Goal: Information Seeking & Learning: Learn about a topic

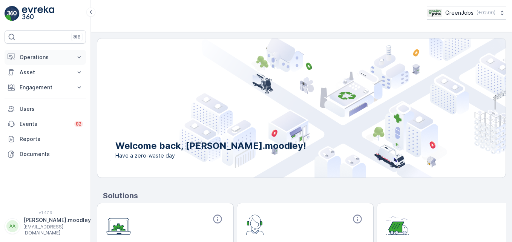
click at [80, 58] on icon at bounding box center [79, 58] width 8 height 8
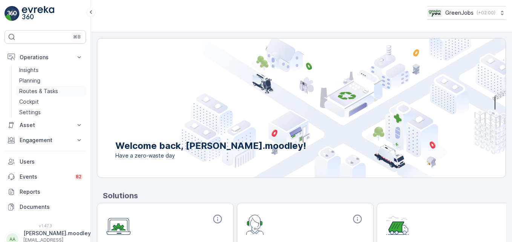
click at [45, 89] on p "Routes & Tasks" at bounding box center [38, 92] width 39 height 8
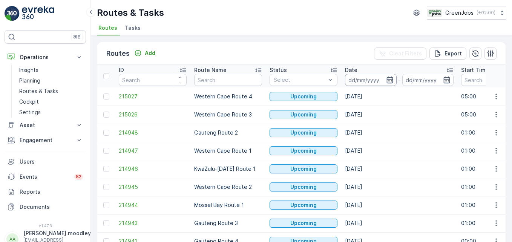
click at [363, 74] on input at bounding box center [371, 80] width 52 height 12
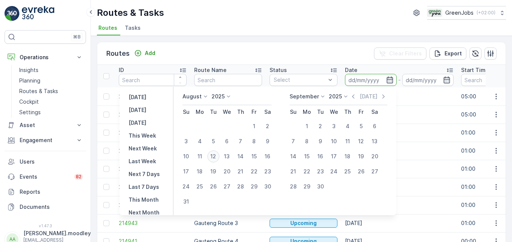
click at [219, 157] on div "12" at bounding box center [214, 157] width 12 height 12
type input "12.08.2025"
click at [219, 157] on div "12" at bounding box center [214, 157] width 12 height 12
type input "12.08.2025"
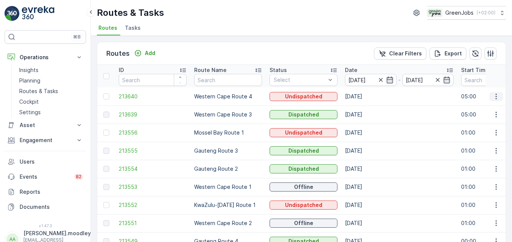
click at [493, 95] on icon "button" at bounding box center [497, 97] width 8 height 8
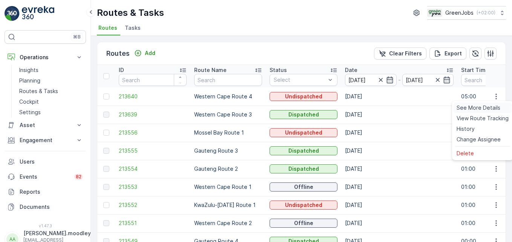
click at [496, 108] on span "See More Details" at bounding box center [479, 108] width 44 height 8
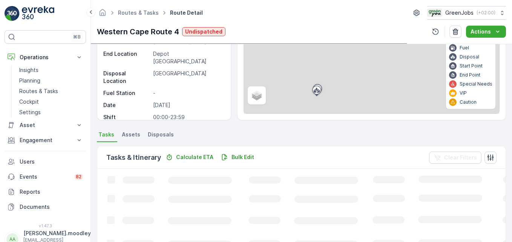
scroll to position [113, 0]
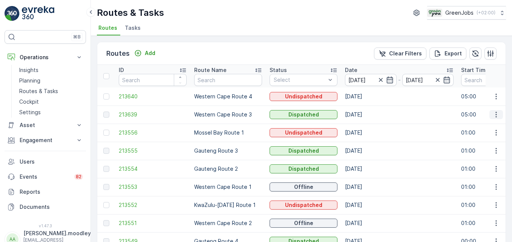
click at [497, 117] on icon "button" at bounding box center [497, 115] width 8 height 8
click at [492, 126] on span "See More Details" at bounding box center [479, 126] width 44 height 8
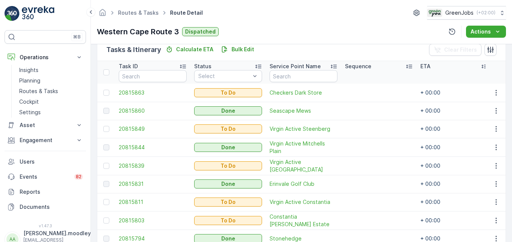
scroll to position [226, 0]
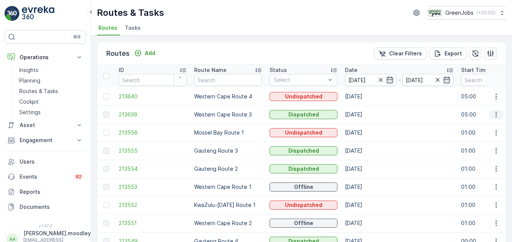
click at [495, 114] on icon "button" at bounding box center [497, 115] width 8 height 8
click at [486, 128] on span "See More Details" at bounding box center [479, 126] width 44 height 8
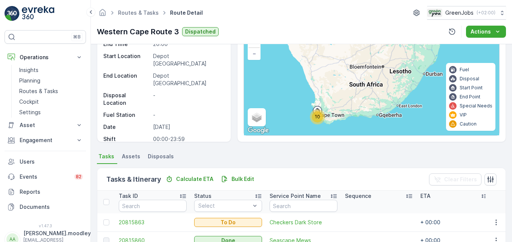
scroll to position [248, 0]
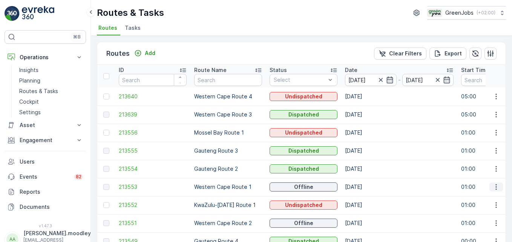
click at [493, 184] on icon "button" at bounding box center [497, 187] width 8 height 8
click at [482, 198] on span "See More Details" at bounding box center [479, 199] width 44 height 8
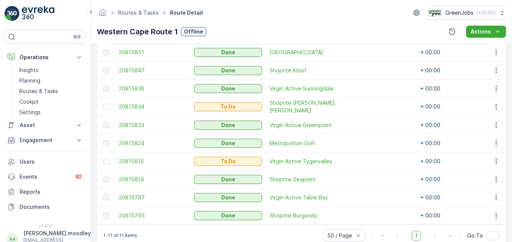
scroll to position [264, 0]
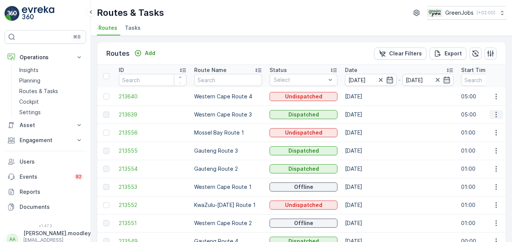
click at [494, 116] on icon "button" at bounding box center [497, 115] width 8 height 8
click at [491, 125] on span "See More Details" at bounding box center [479, 126] width 44 height 8
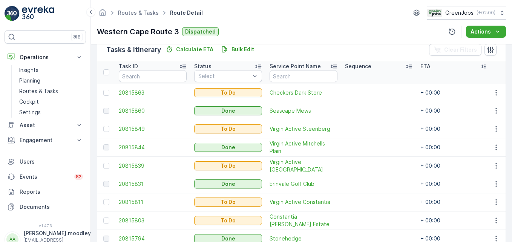
scroll to position [248, 0]
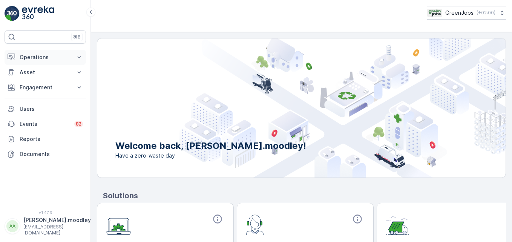
click at [78, 57] on icon at bounding box center [79, 57] width 3 height 2
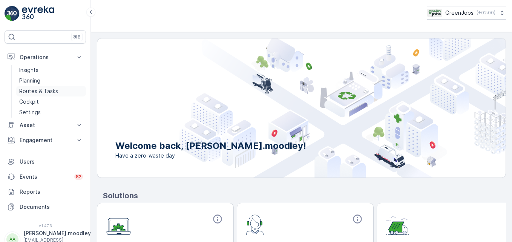
click at [48, 92] on p "Routes & Tasks" at bounding box center [38, 92] width 39 height 8
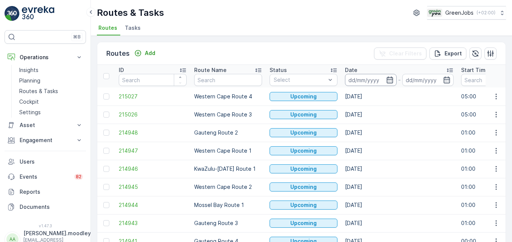
click at [363, 81] on input at bounding box center [371, 80] width 52 height 12
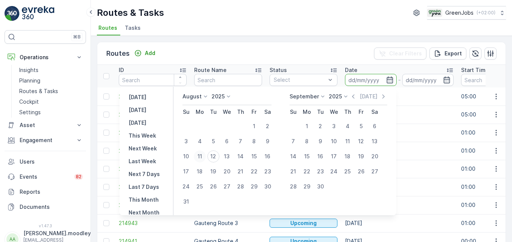
click at [206, 157] on div "11" at bounding box center [200, 157] width 12 height 12
type input "[DATE]"
click at [206, 157] on div "11" at bounding box center [200, 157] width 12 height 12
type input "[DATE]"
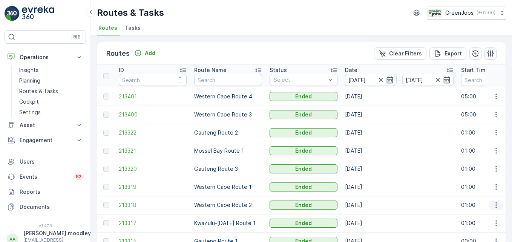
click at [496, 208] on icon "button" at bounding box center [497, 206] width 8 height 8
click at [483, 173] on span "See More Details" at bounding box center [479, 173] width 44 height 8
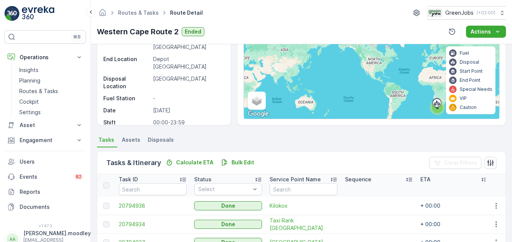
scroll to position [211, 0]
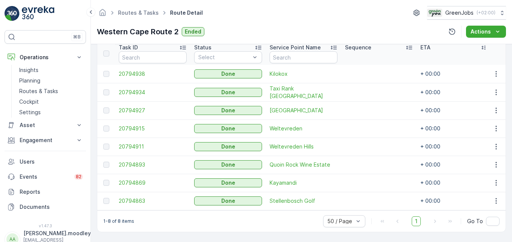
click at [499, 65] on td at bounding box center [496, 74] width 20 height 18
click at [496, 72] on icon "button" at bounding box center [497, 74] width 8 height 8
click at [488, 83] on span "See More Details" at bounding box center [488, 82] width 44 height 8
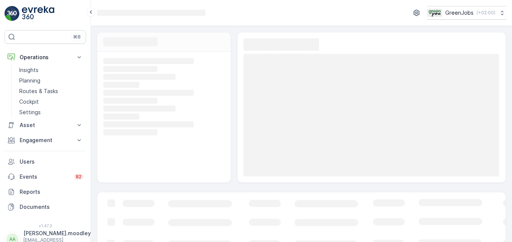
click at [488, 83] on rect at bounding box center [372, 115] width 256 height 123
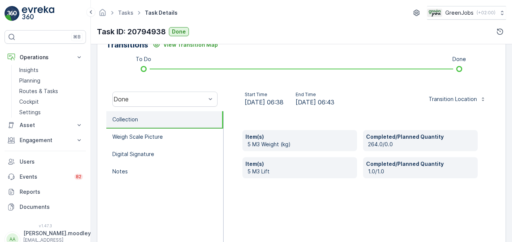
scroll to position [199, 0]
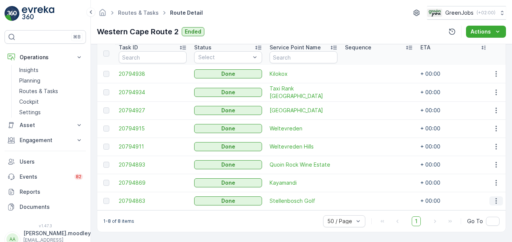
scroll to position [211, 0]
click at [496, 89] on icon "button" at bounding box center [496, 92] width 1 height 6
click at [498, 99] on span "See More Details" at bounding box center [488, 100] width 44 height 8
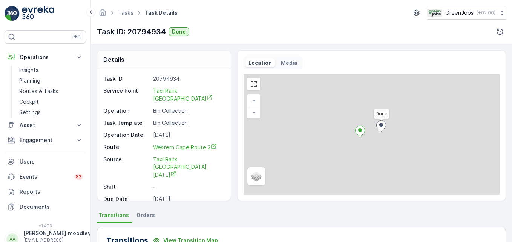
scroll to position [234, 0]
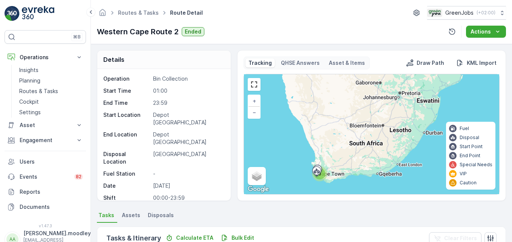
scroll to position [211, 0]
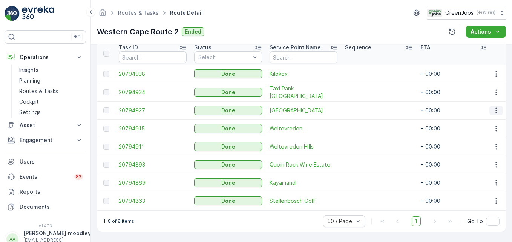
click at [493, 107] on icon "button" at bounding box center [497, 111] width 8 height 8
click at [489, 117] on span "See More Details" at bounding box center [488, 118] width 44 height 8
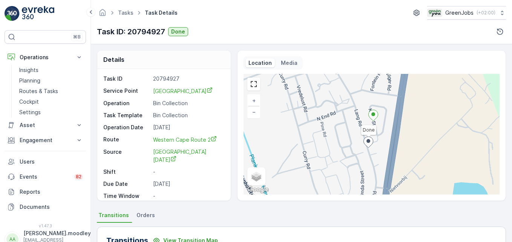
scroll to position [113, 0]
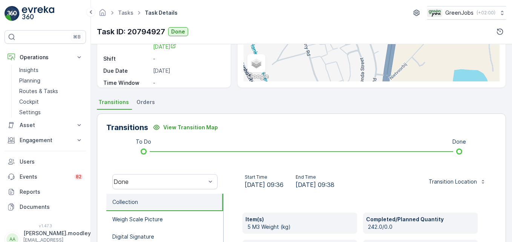
drag, startPoint x: 510, startPoint y: 135, endPoint x: 512, endPoint y: 146, distance: 10.4
click at [512, 146] on div "Details Task ID 20794927 Service [GEOGRAPHIC_DATA] Apartments Operation Bin Col…" at bounding box center [302, 143] width 422 height 198
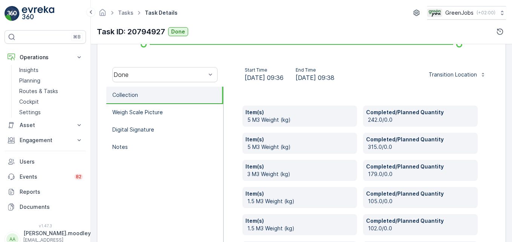
scroll to position [365, 0]
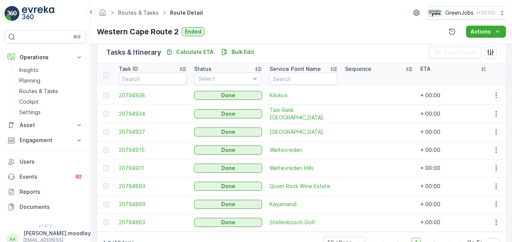
scroll to position [211, 0]
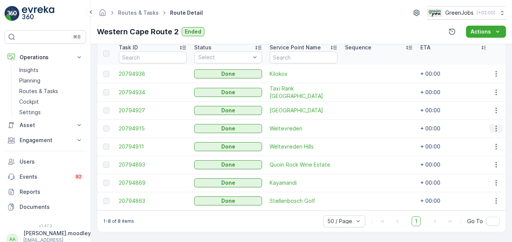
click at [496, 126] on icon "button" at bounding box center [496, 129] width 1 height 6
click at [495, 135] on span "See More Details" at bounding box center [488, 136] width 44 height 8
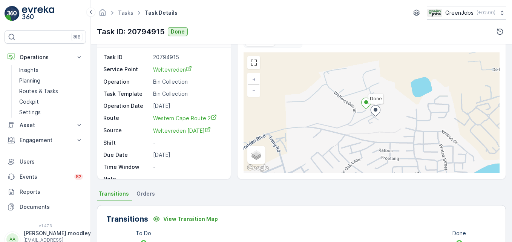
scroll to position [234, 0]
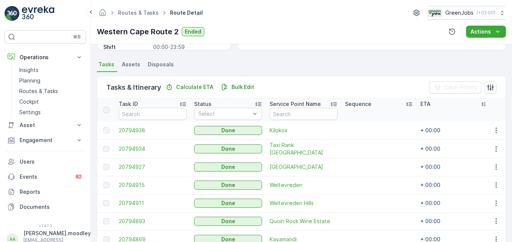
scroll to position [211, 0]
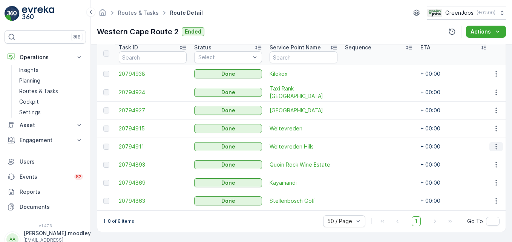
click at [494, 145] on icon "button" at bounding box center [497, 147] width 8 height 8
click at [489, 154] on span "See More Details" at bounding box center [488, 155] width 44 height 8
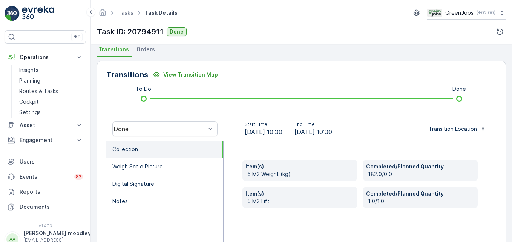
scroll to position [234, 0]
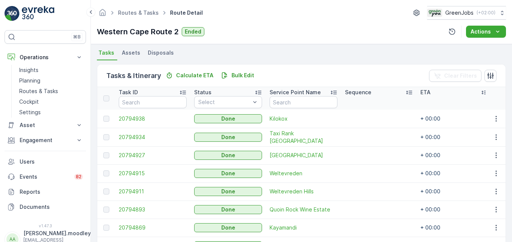
scroll to position [211, 0]
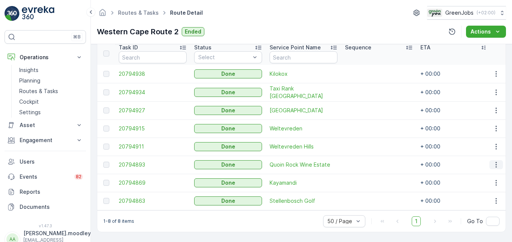
click at [494, 163] on icon "button" at bounding box center [497, 165] width 8 height 8
click at [482, 173] on span "See More Details" at bounding box center [488, 173] width 44 height 8
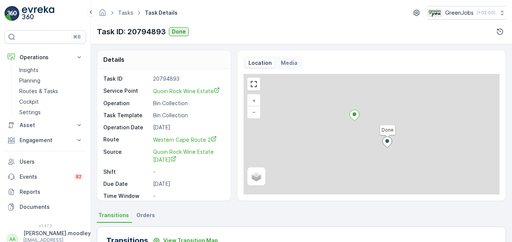
scroll to position [234, 0]
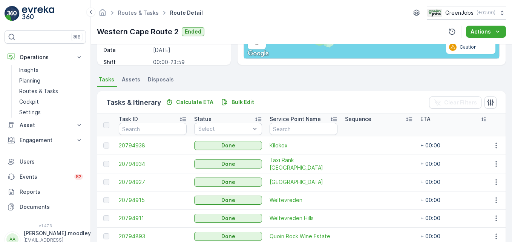
scroll to position [211, 0]
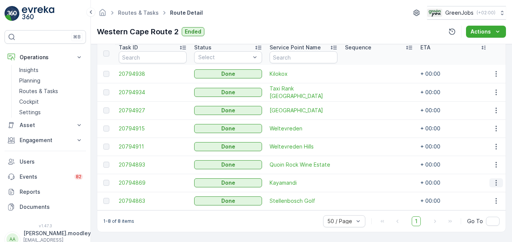
click at [493, 179] on icon "button" at bounding box center [497, 183] width 8 height 8
click at [491, 191] on span "See More Details" at bounding box center [488, 191] width 44 height 8
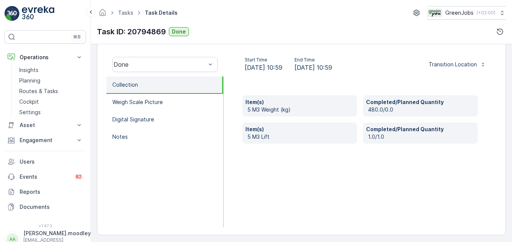
scroll to position [234, 0]
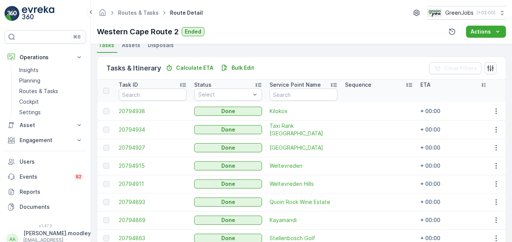
scroll to position [211, 0]
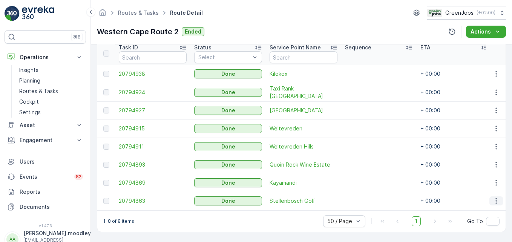
click at [493, 197] on icon "button" at bounding box center [497, 201] width 8 height 8
click at [493, 206] on span "See More Details" at bounding box center [488, 209] width 44 height 8
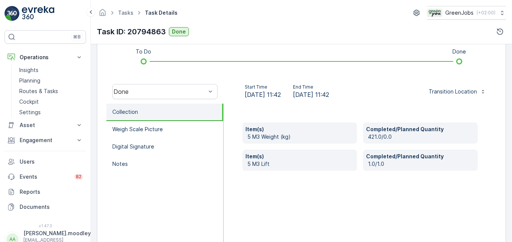
scroll to position [234, 0]
